Goal: Check status

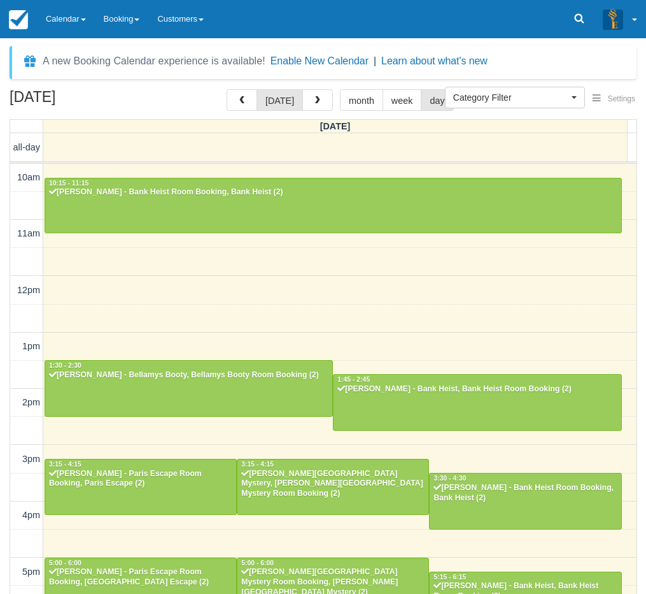
select select
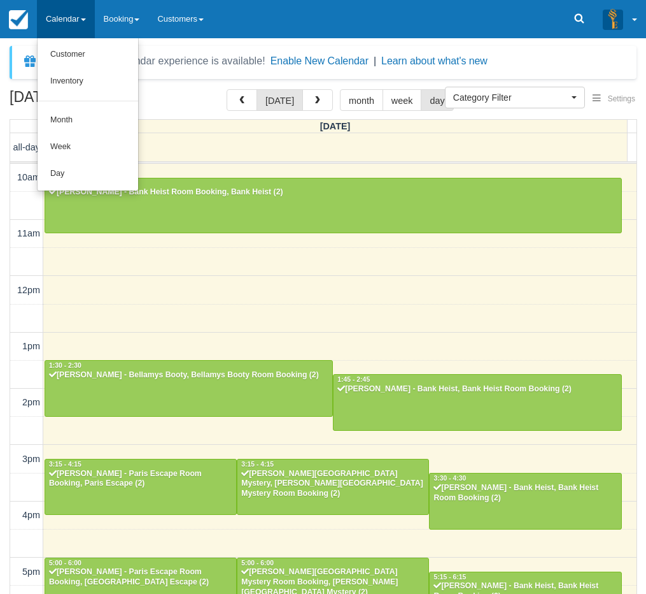
select select
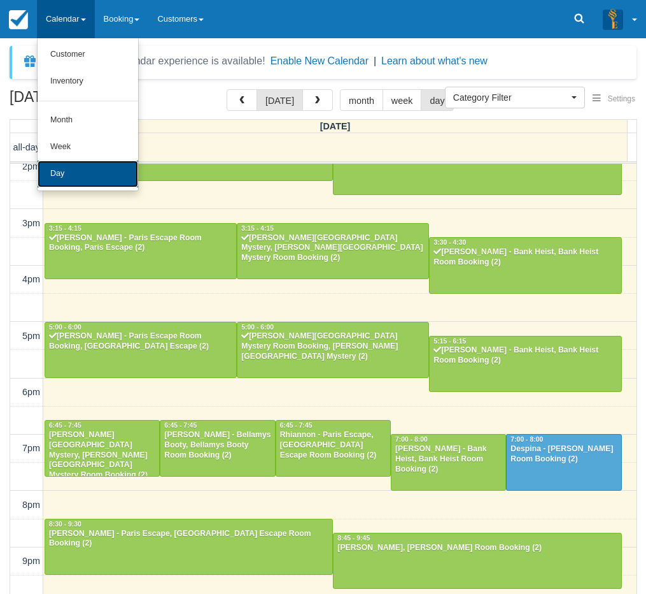
click at [80, 171] on link "Day" at bounding box center [88, 173] width 101 height 27
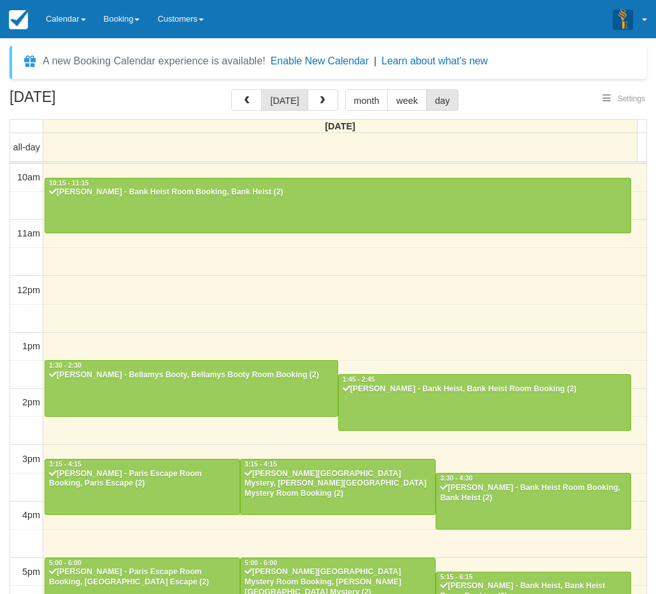
select select
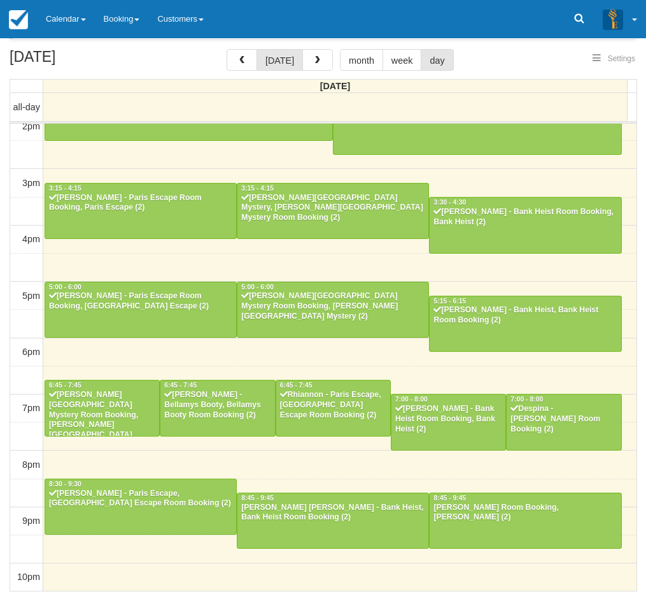
scroll to position [41, 0]
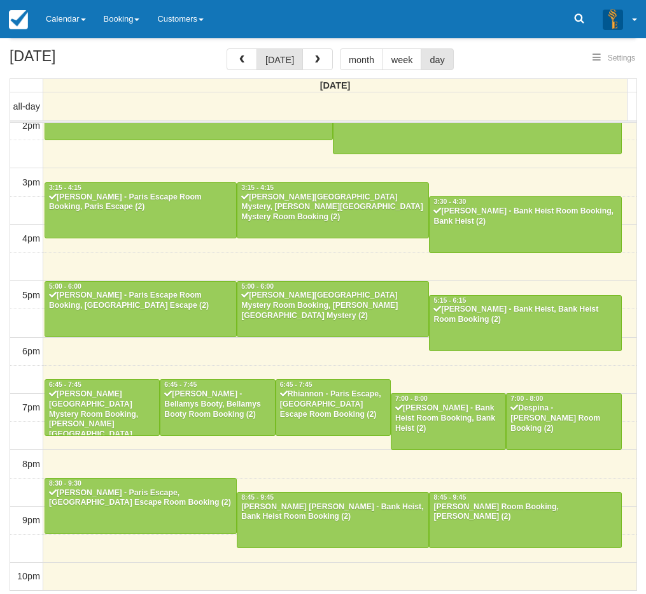
select select
click at [339, 523] on div at bounding box center [333, 519] width 191 height 55
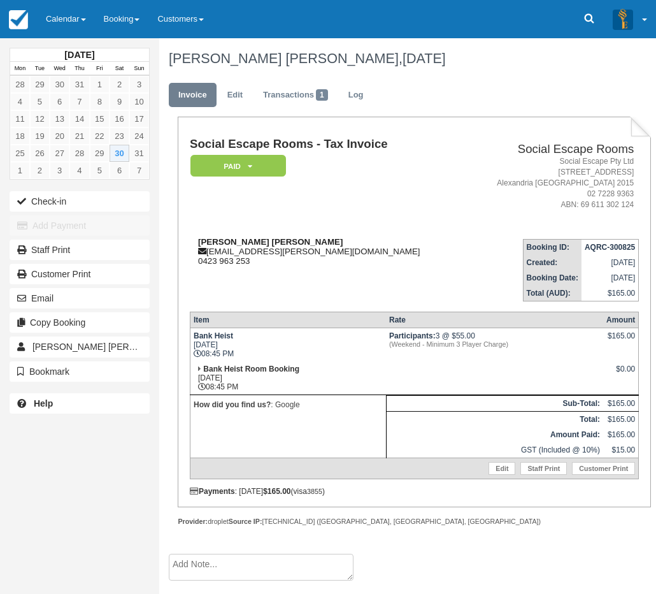
click at [214, 241] on strong "Keeley Jon Nethercott" at bounding box center [270, 242] width 145 height 10
drag, startPoint x: 214, startPoint y: 241, endPoint x: 257, endPoint y: 240, distance: 42.7
click at [257, 240] on strong "Keeley Jon Nethercott" at bounding box center [270, 242] width 145 height 10
copy strong "Keeley Jon Nethercott"
click at [66, 24] on link "Calendar" at bounding box center [66, 19] width 58 height 38
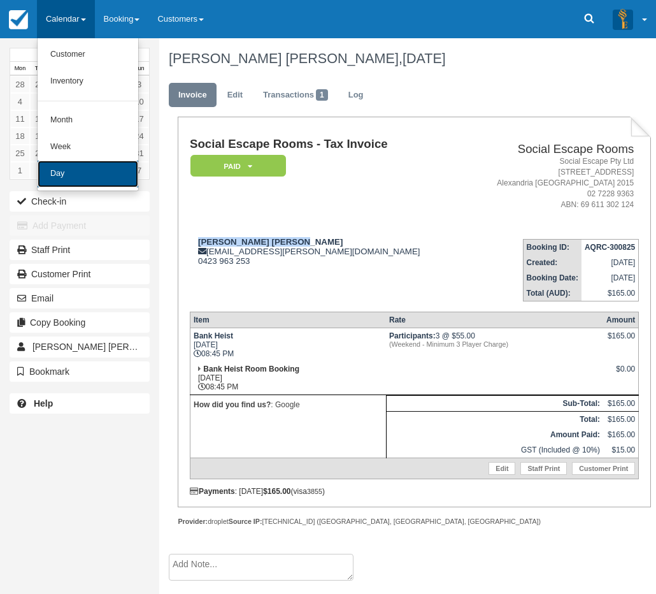
click at [83, 169] on link "Day" at bounding box center [88, 173] width 101 height 27
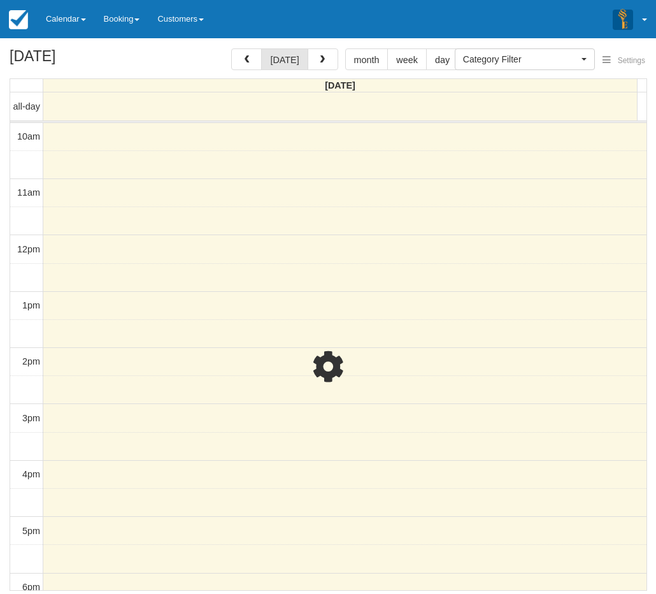
select select
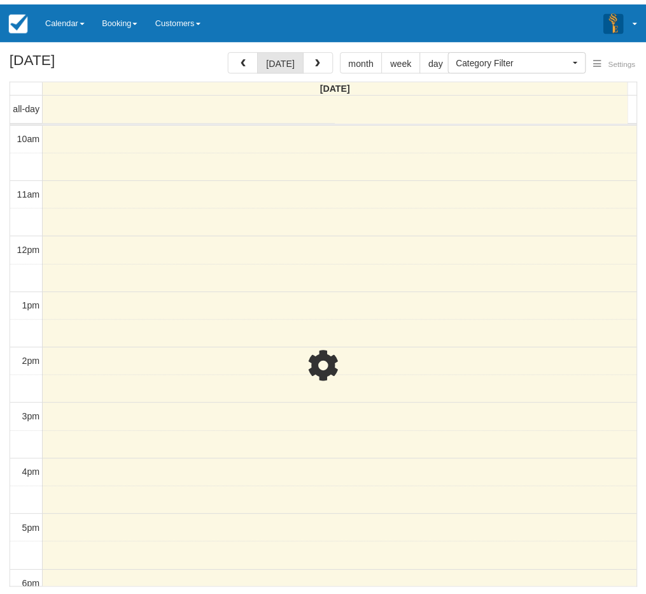
scroll to position [236, 0]
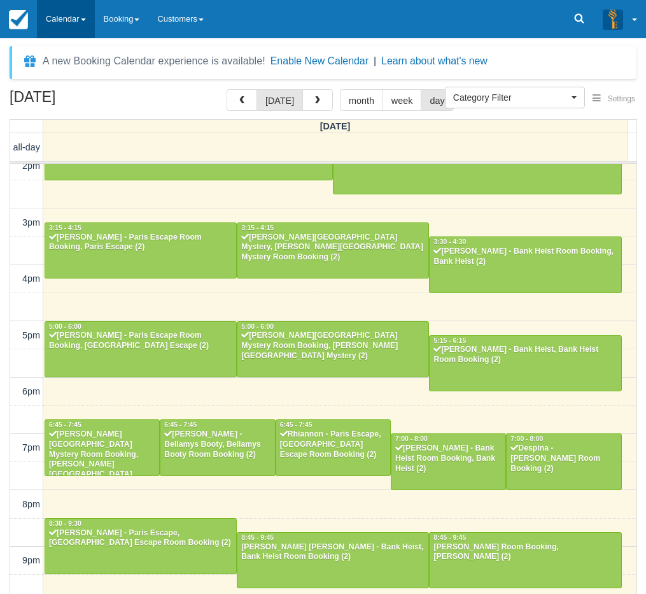
click at [82, 21] on link "Calendar" at bounding box center [66, 19] width 58 height 38
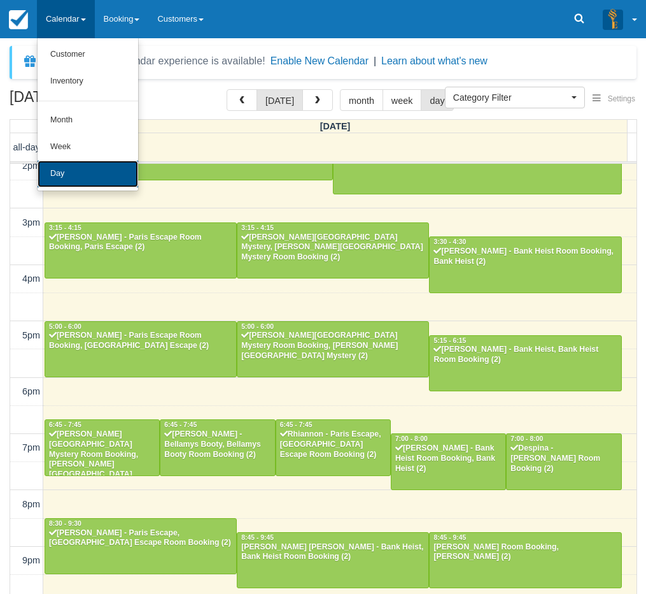
click at [85, 168] on link "Day" at bounding box center [88, 173] width 101 height 27
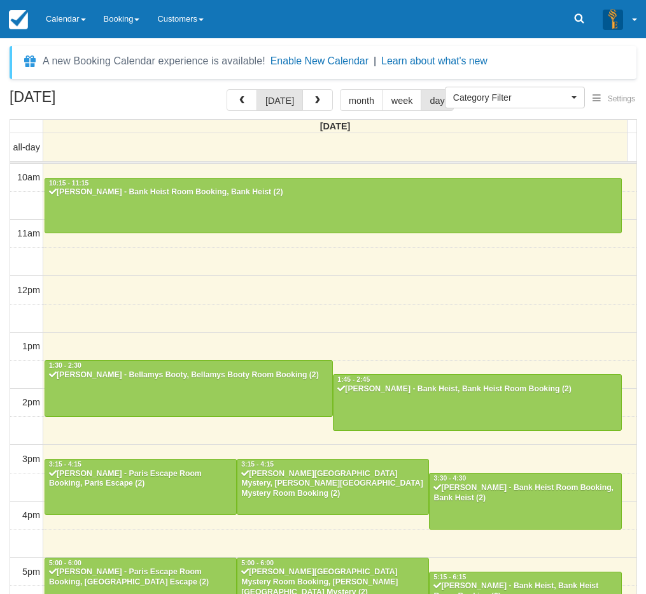
select select
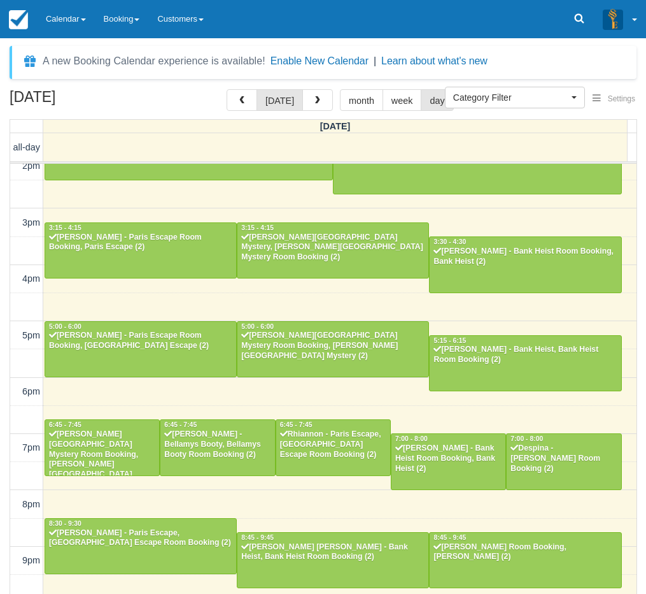
scroll to position [236, 0]
